Goal: Check status: Check status

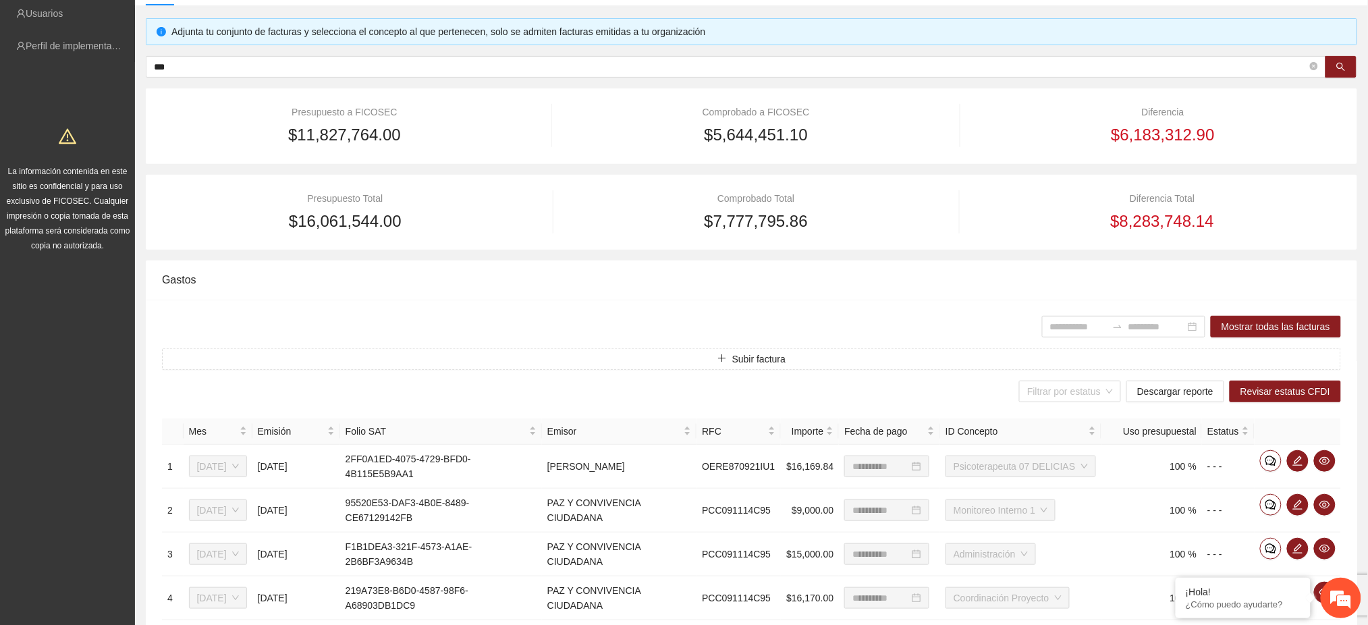
scroll to position [492, 0]
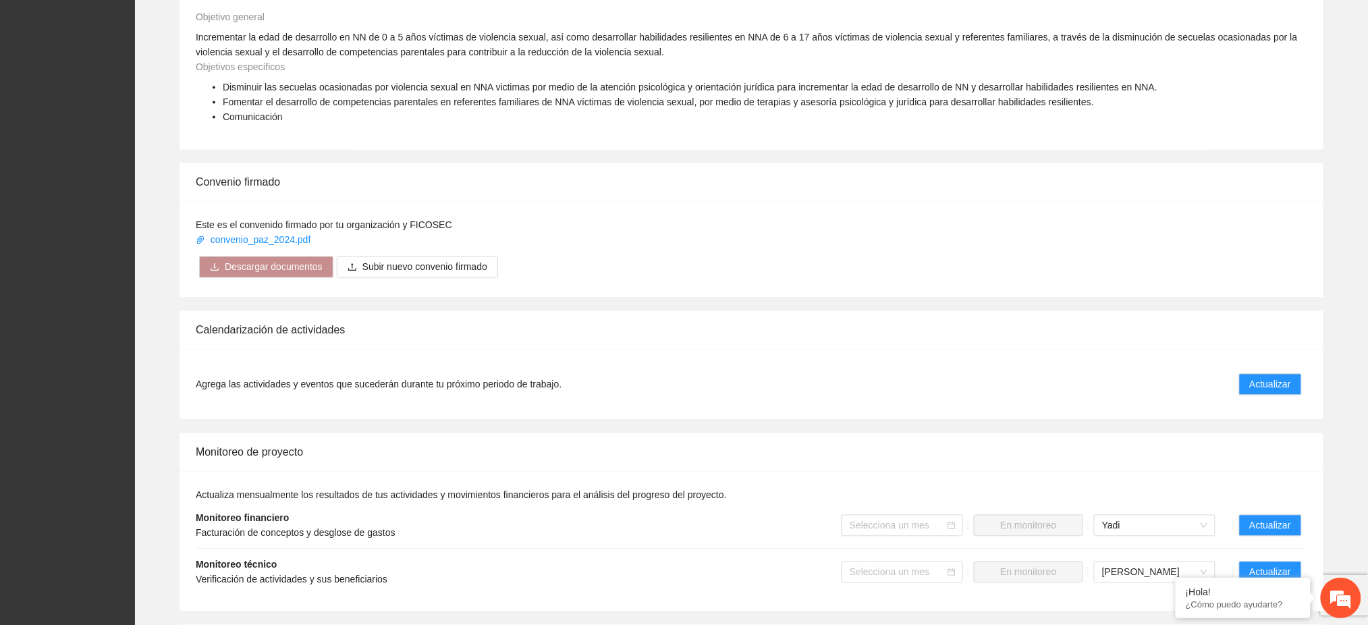
scroll to position [989, 0]
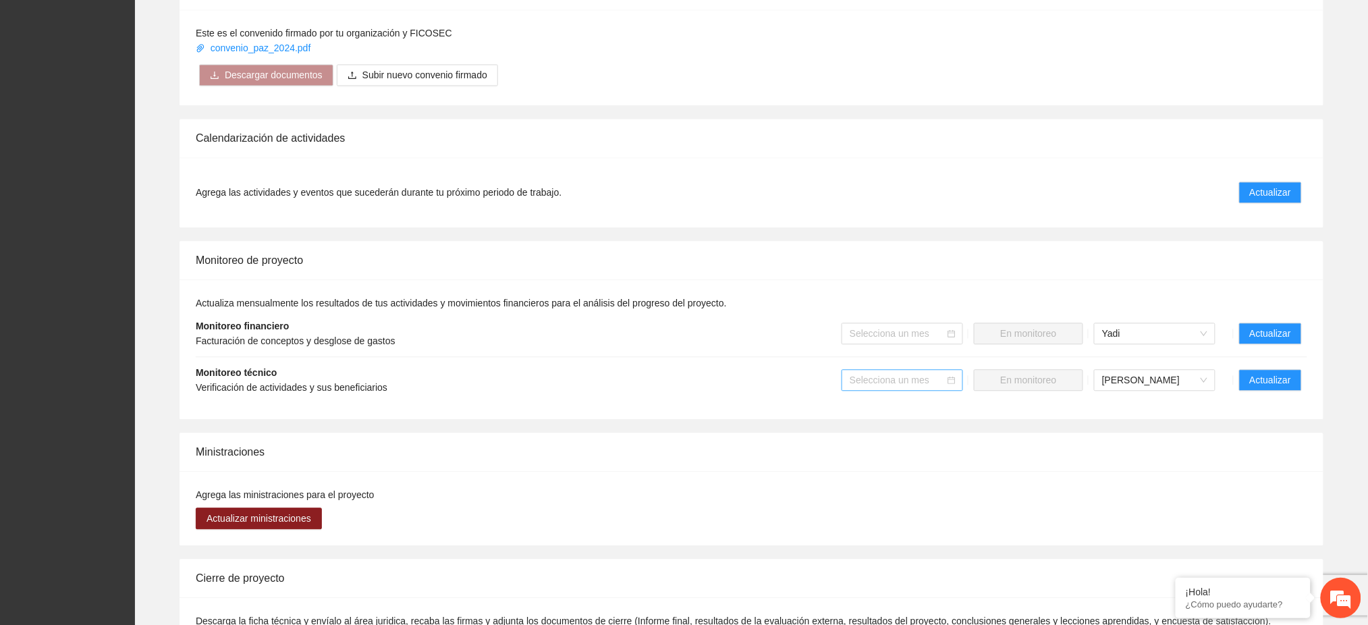
click at [957, 370] on div "Selecciona un mes" at bounding box center [902, 380] width 121 height 22
click at [876, 514] on div "[DATE]" at bounding box center [903, 521] width 105 height 15
click at [954, 323] on div "Selecciona un mes" at bounding box center [902, 334] width 121 height 22
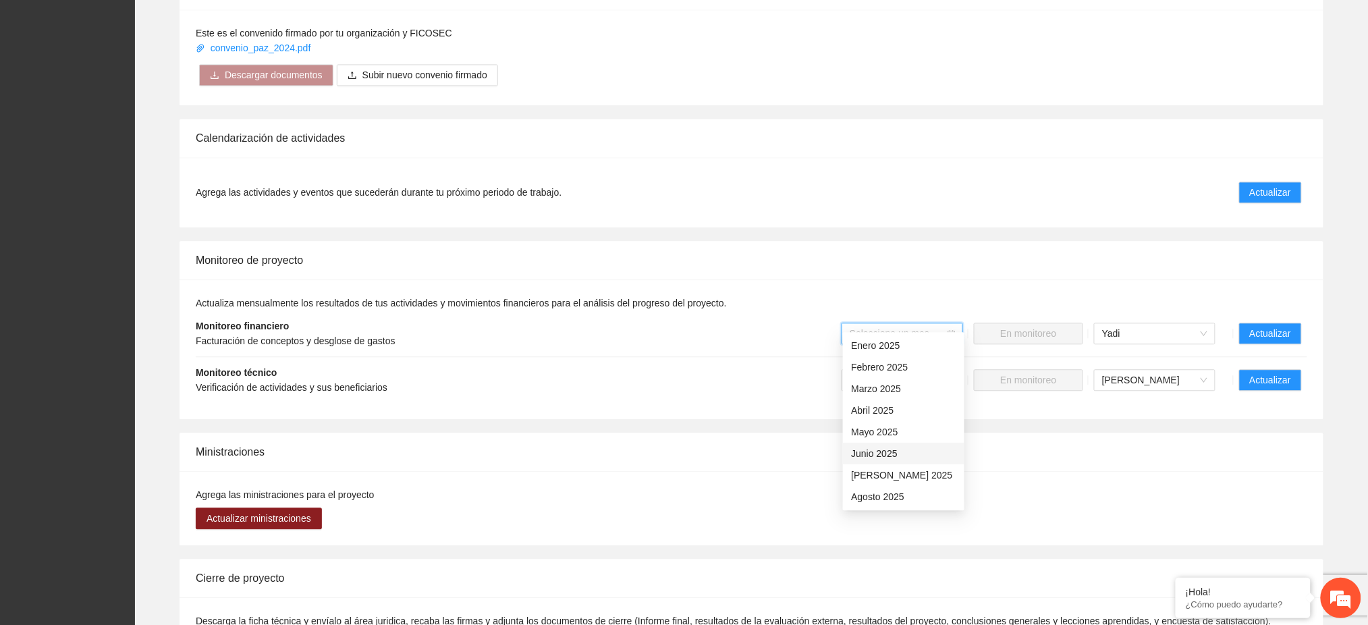
click at [729, 342] on div "Actualiza mensualmente los resultados de tus actividades y movimientos financie…" at bounding box center [752, 349] width 1112 height 107
